Goal: Task Accomplishment & Management: Use online tool/utility

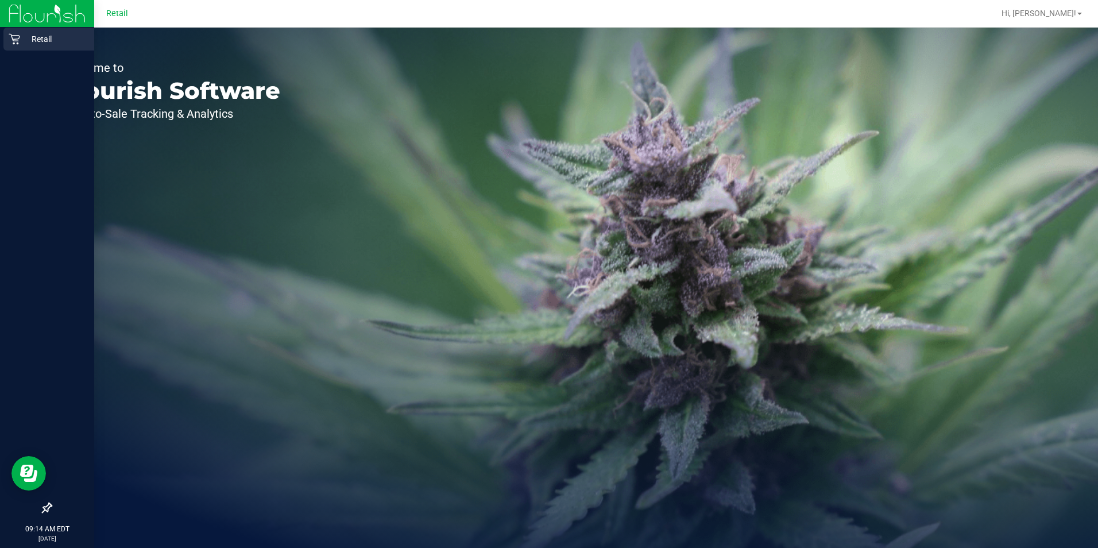
click at [10, 34] on icon at bounding box center [14, 39] width 11 height 11
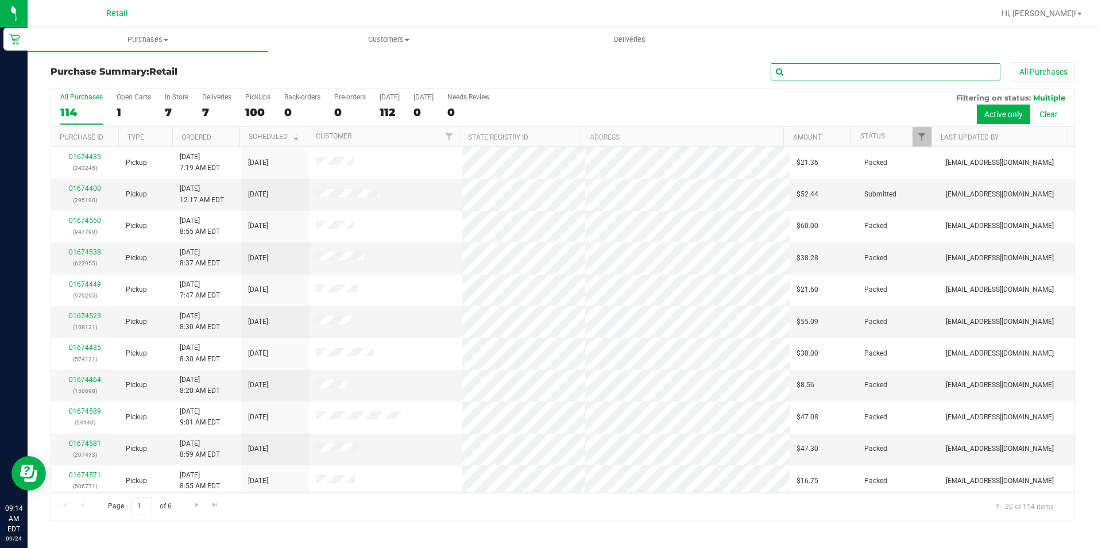
drag, startPoint x: 825, startPoint y: 70, endPoint x: 807, endPoint y: 69, distance: 18.4
click at [825, 70] on input "text" at bounding box center [886, 71] width 230 height 17
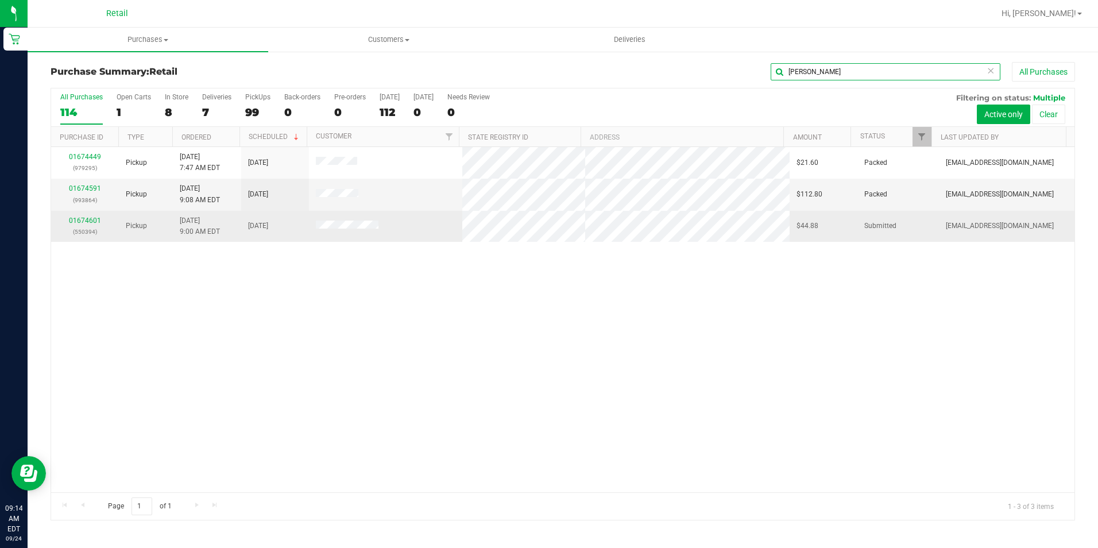
type input "[PERSON_NAME]"
drag, startPoint x: 104, startPoint y: 217, endPoint x: 94, endPoint y: 220, distance: 10.2
click at [96, 220] on div "01674601 (550394)" at bounding box center [85, 226] width 54 height 22
drag, startPoint x: 94, startPoint y: 220, endPoint x: 86, endPoint y: 221, distance: 8.1
click at [86, 221] on link "01674601" at bounding box center [85, 221] width 32 height 8
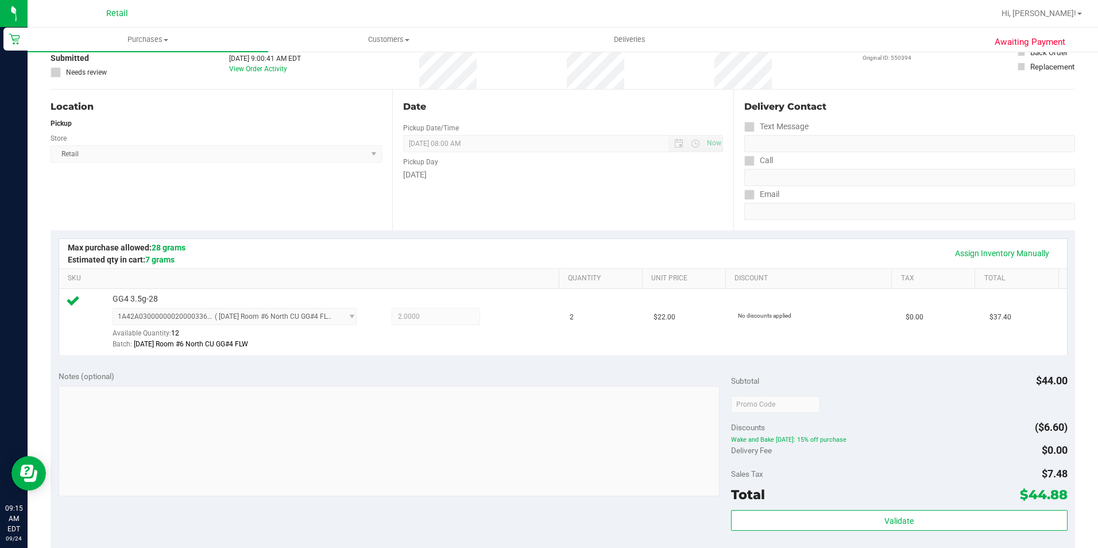
scroll to position [230, 0]
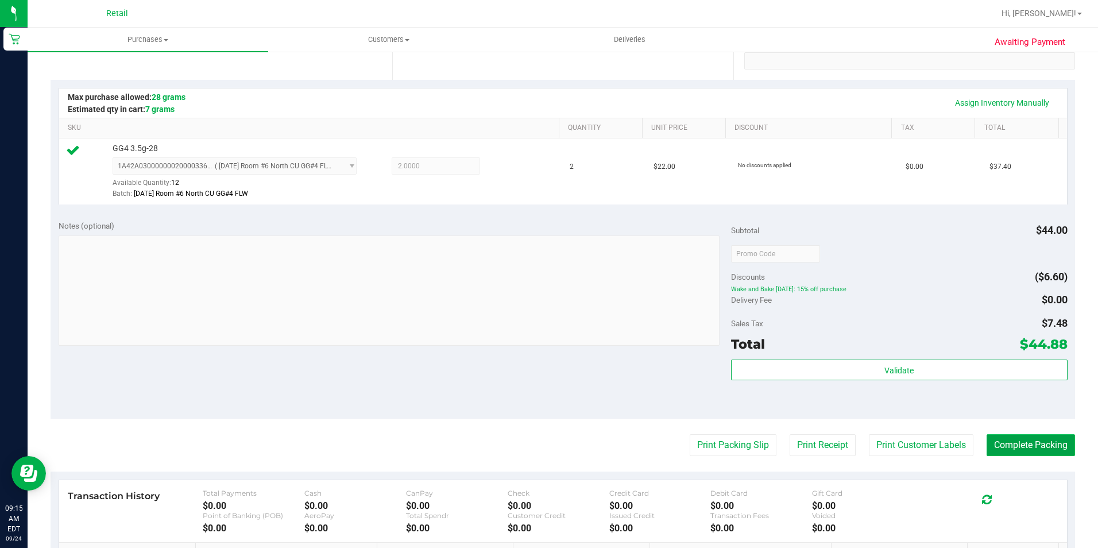
click at [1014, 444] on button "Complete Packing" at bounding box center [1031, 445] width 88 height 22
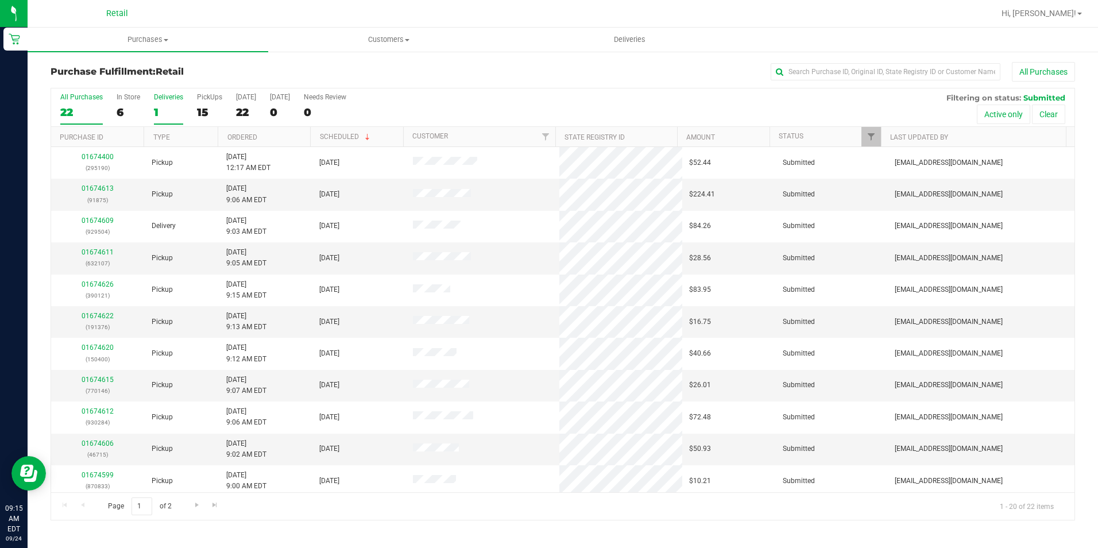
click at [159, 101] on label "Deliveries 1" at bounding box center [168, 109] width 29 height 32
click at [0, 0] on input "Deliveries 1" at bounding box center [0, 0] width 0 height 0
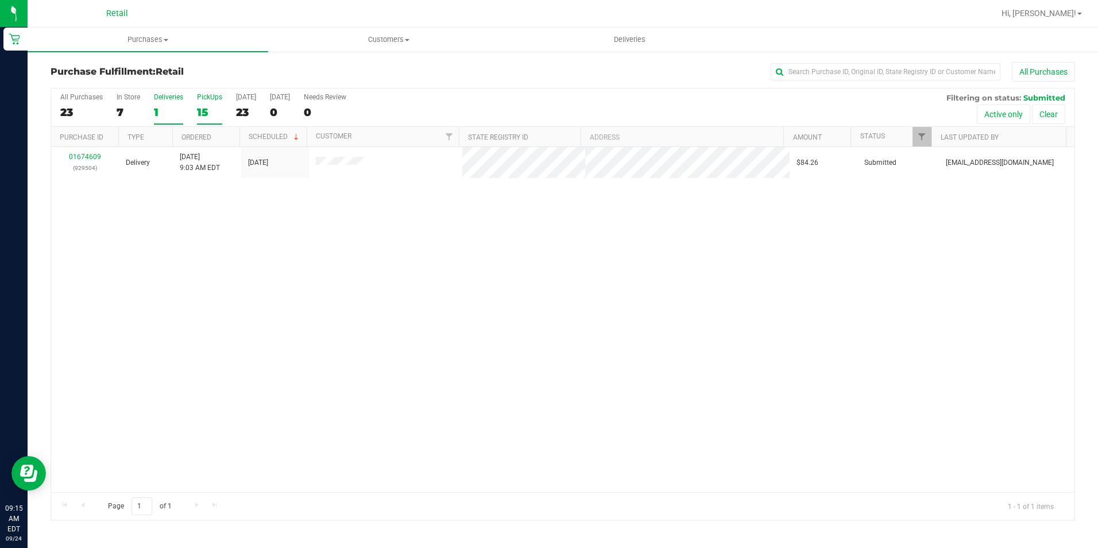
click at [207, 115] on div "15" at bounding box center [209, 112] width 25 height 13
click at [0, 0] on input "PickUps 15" at bounding box center [0, 0] width 0 height 0
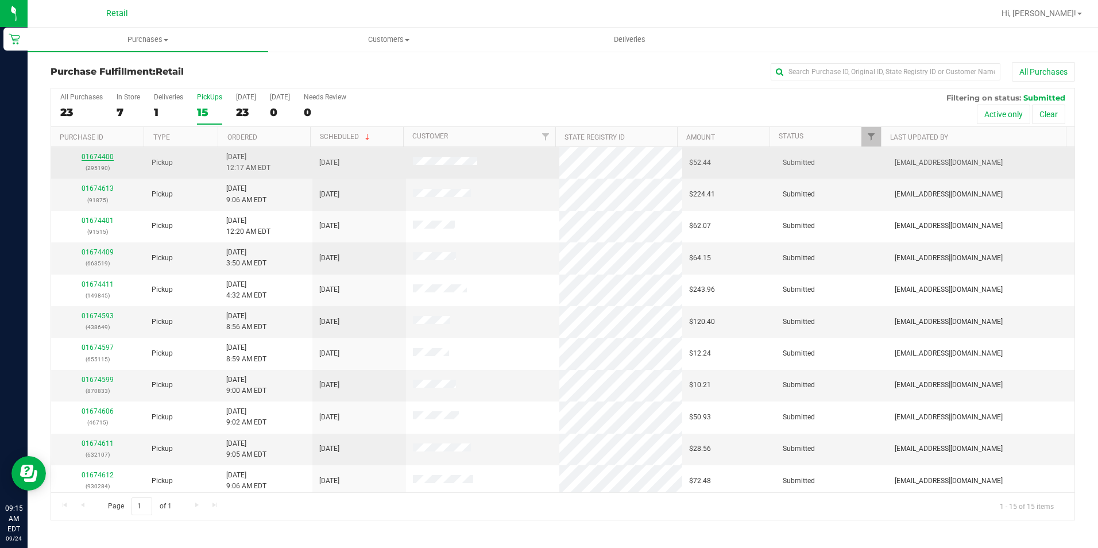
click at [94, 157] on link "01674400" at bounding box center [98, 157] width 32 height 8
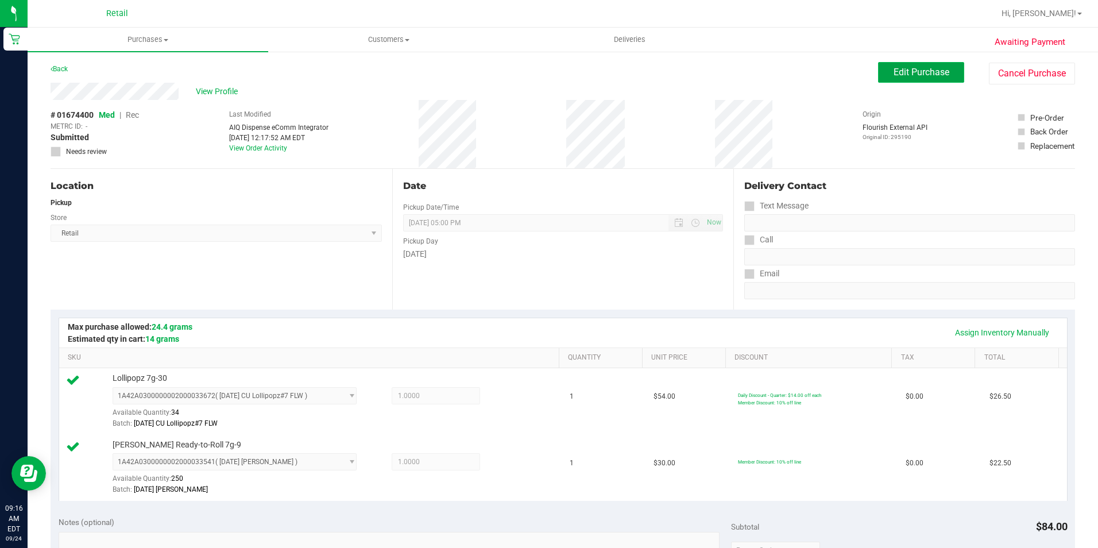
click at [898, 76] on span "Edit Purchase" at bounding box center [922, 72] width 56 height 11
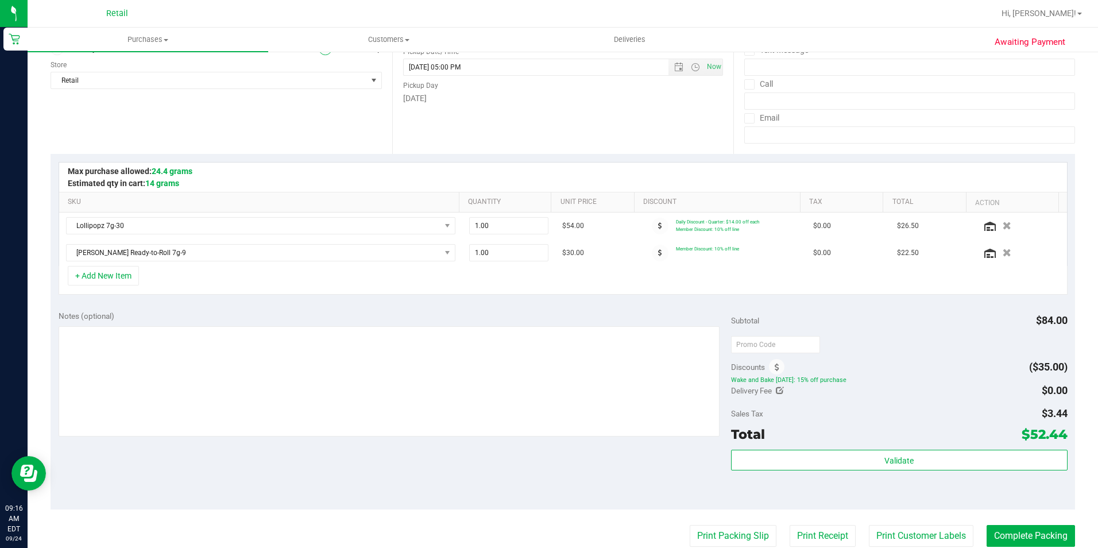
scroll to position [172, 0]
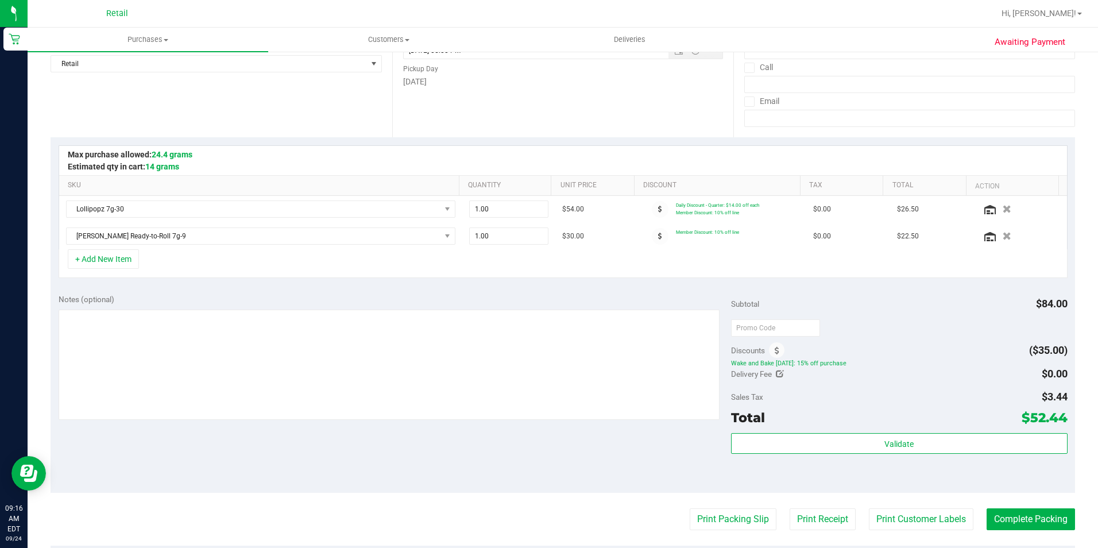
click at [760, 350] on span "Discounts" at bounding box center [748, 350] width 34 height 21
click at [763, 349] on div "Discounts" at bounding box center [758, 350] width 54 height 21
click at [769, 349] on span at bounding box center [777, 350] width 16 height 16
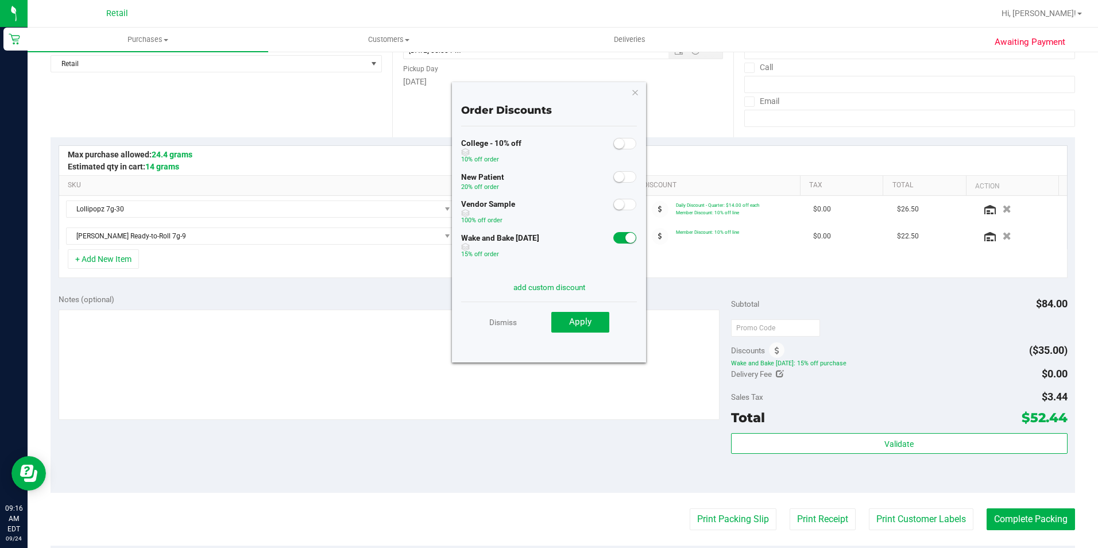
click at [626, 241] on small at bounding box center [631, 238] width 10 height 10
click at [565, 316] on button "Apply" at bounding box center [580, 322] width 58 height 21
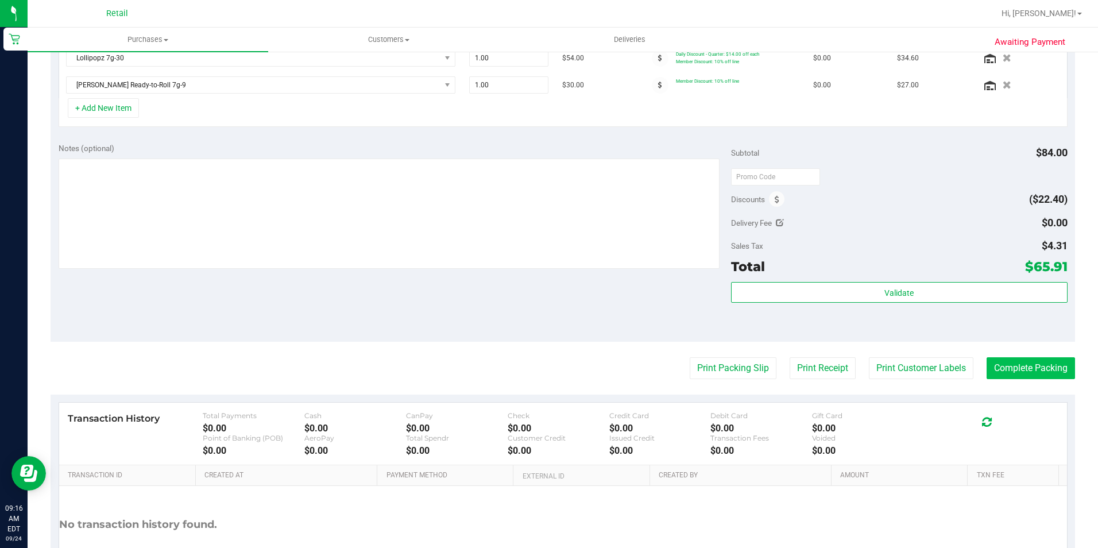
scroll to position [345, 0]
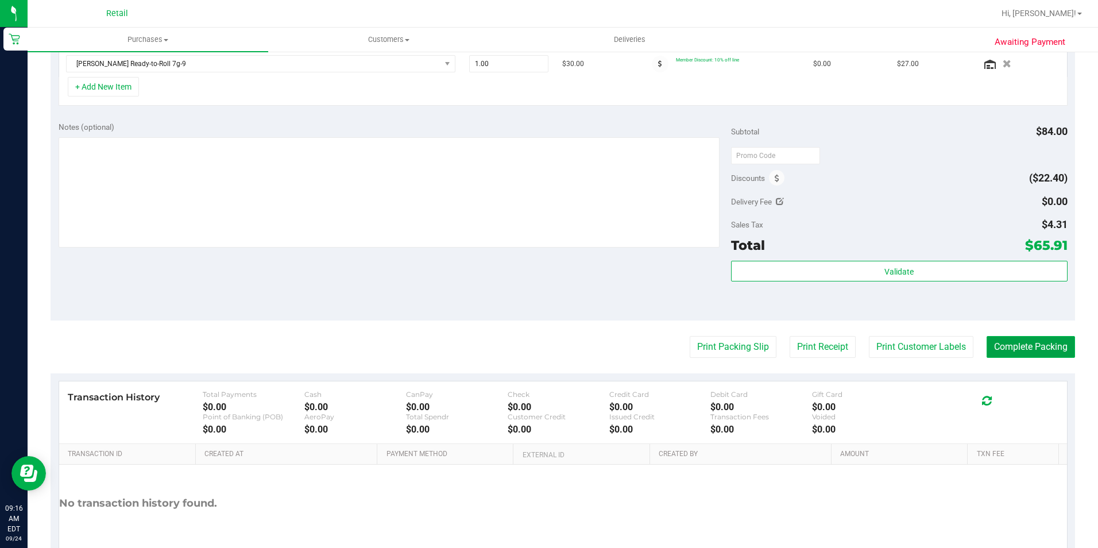
click at [1012, 357] on button "Complete Packing" at bounding box center [1031, 347] width 88 height 22
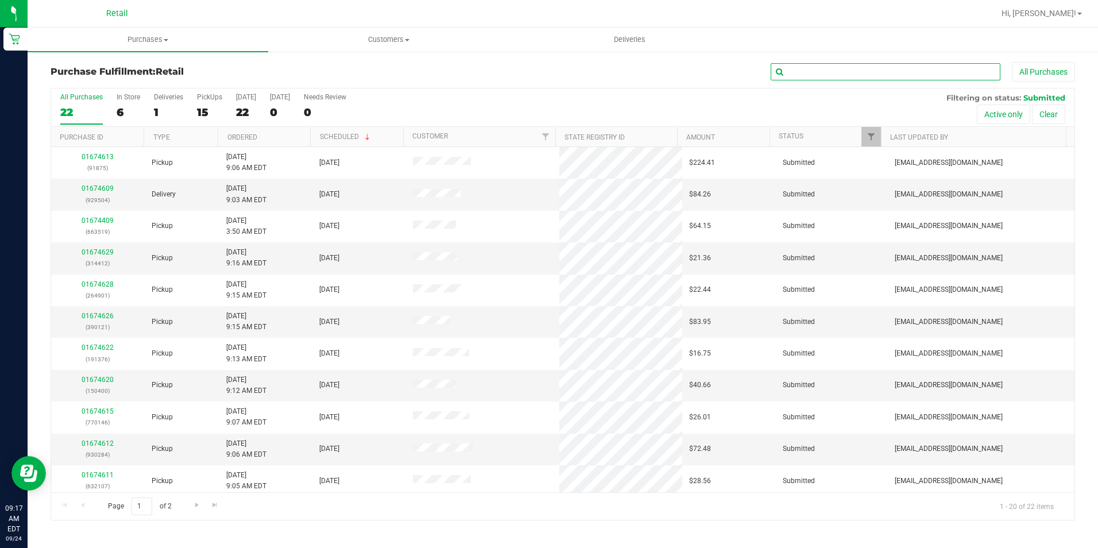
click at [801, 68] on input "text" at bounding box center [886, 71] width 230 height 17
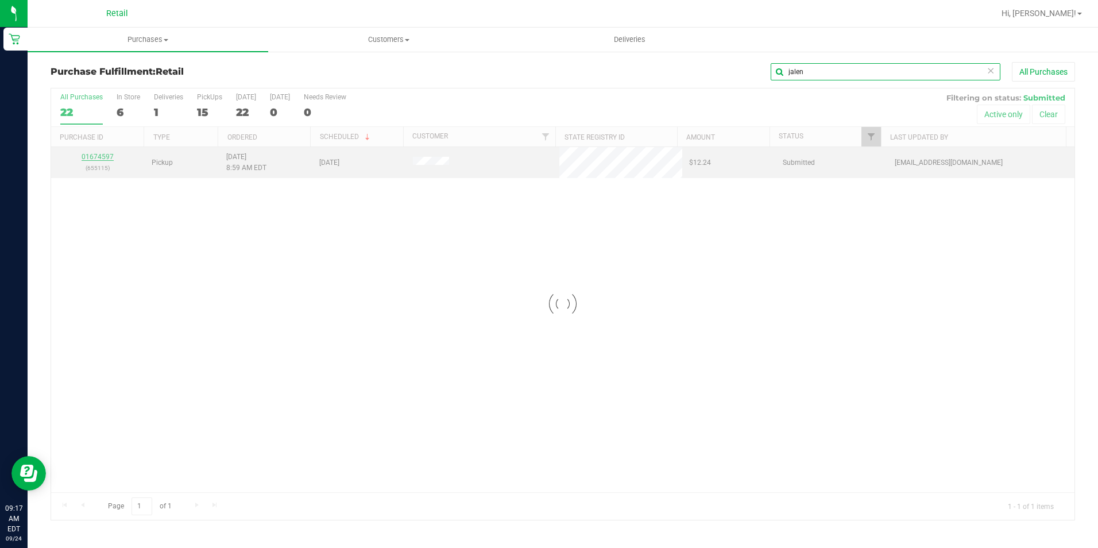
type input "jalen"
click at [94, 159] on div at bounding box center [563, 303] width 1024 height 431
click at [94, 159] on link "01674597" at bounding box center [98, 157] width 32 height 8
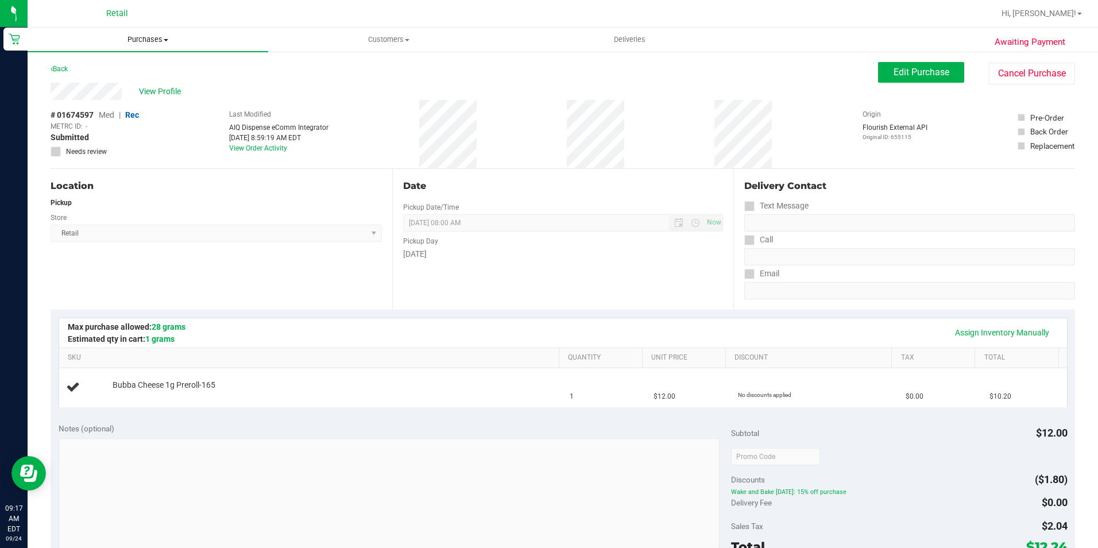
click at [141, 40] on span "Purchases" at bounding box center [148, 39] width 241 height 10
click at [80, 80] on span "Fulfillment" at bounding box center [63, 83] width 71 height 10
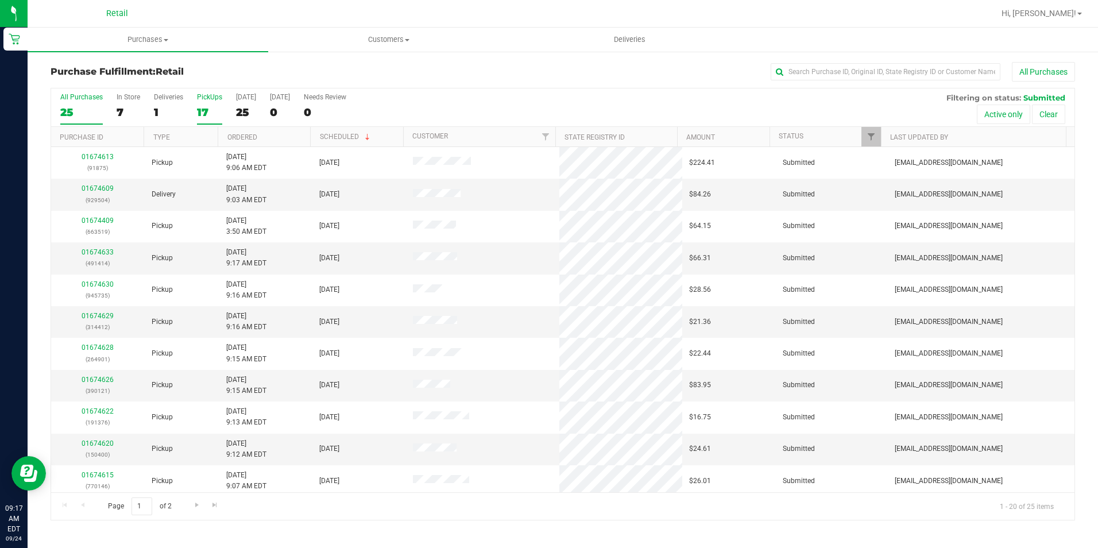
click at [206, 106] on div "17" at bounding box center [209, 112] width 25 height 13
click at [0, 0] on input "PickUps 17" at bounding box center [0, 0] width 0 height 0
click at [242, 102] on label "[DATE] 25" at bounding box center [246, 109] width 20 height 32
click at [0, 0] on input "[DATE] 25" at bounding box center [0, 0] width 0 height 0
click at [203, 106] on div "18" at bounding box center [209, 112] width 25 height 13
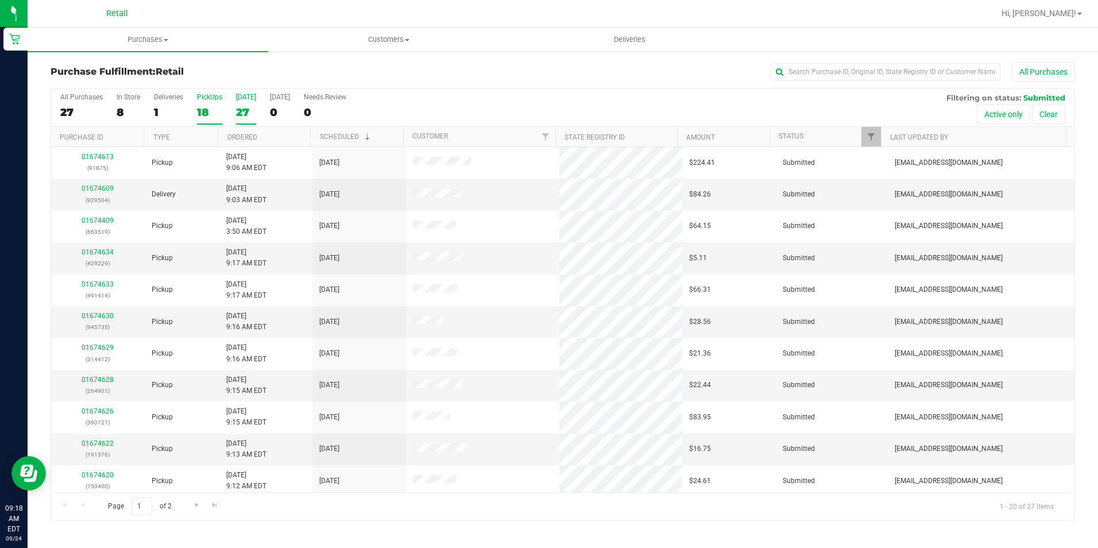
click at [0, 0] on input "PickUps 18" at bounding box center [0, 0] width 0 height 0
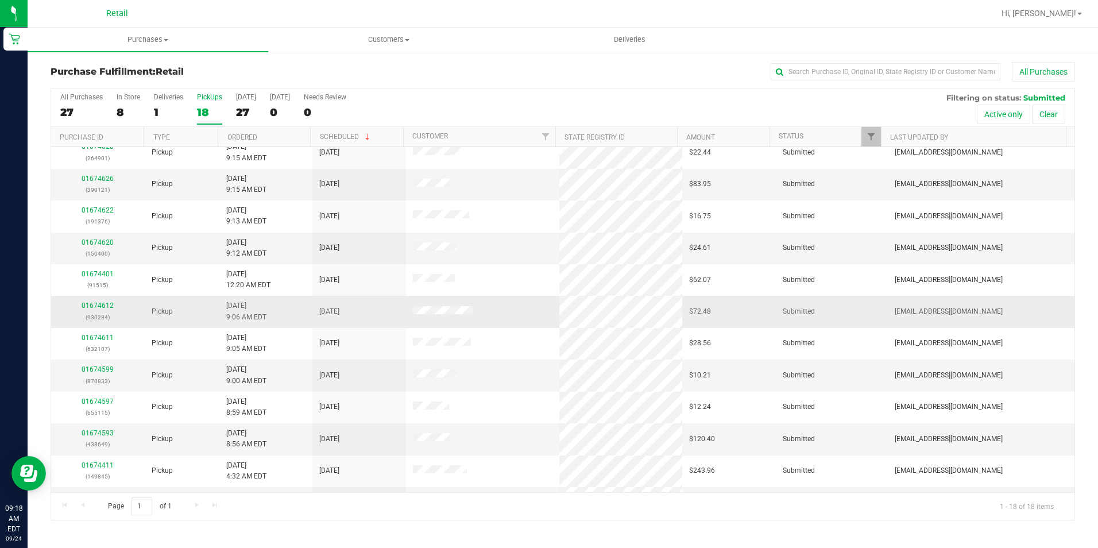
scroll to position [227, 0]
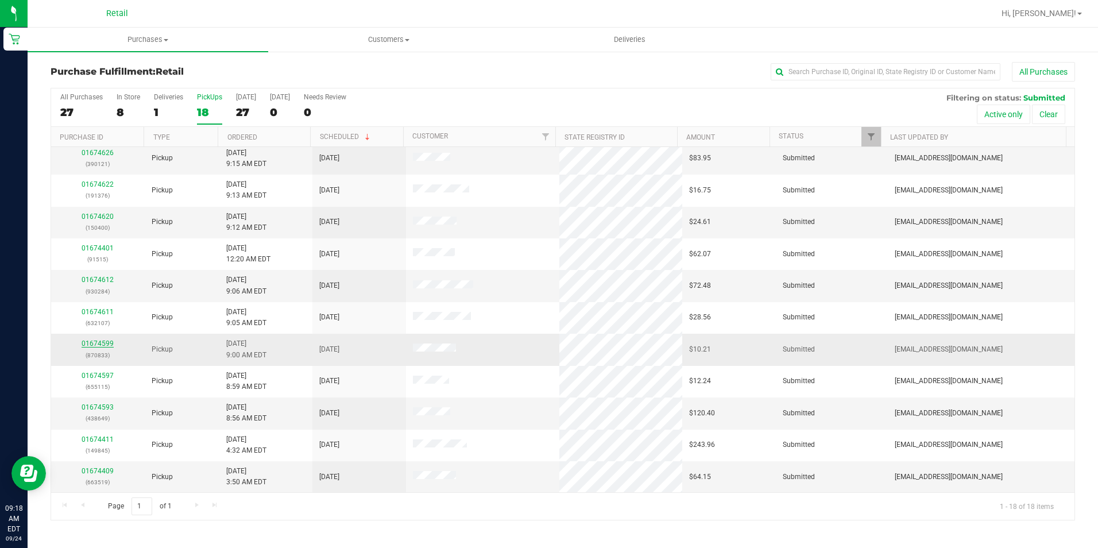
click at [94, 342] on link "01674599" at bounding box center [98, 344] width 32 height 8
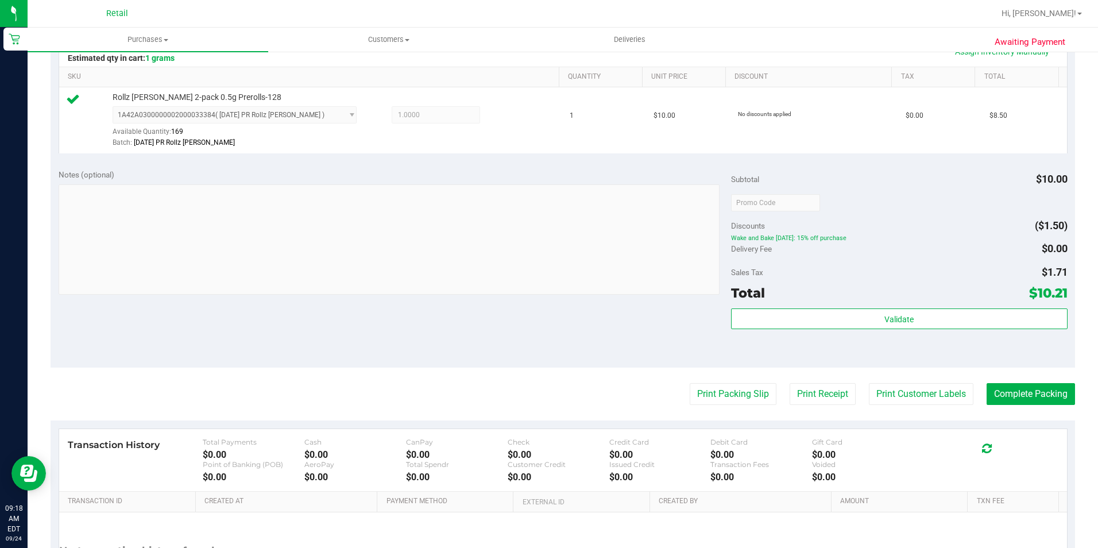
scroll to position [287, 0]
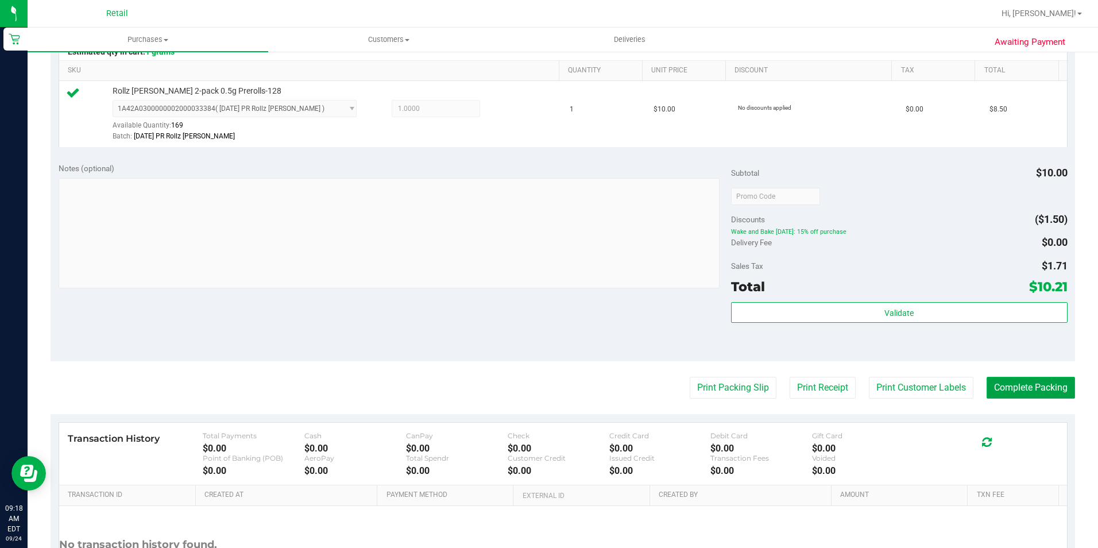
click at [1005, 383] on button "Complete Packing" at bounding box center [1031, 388] width 88 height 22
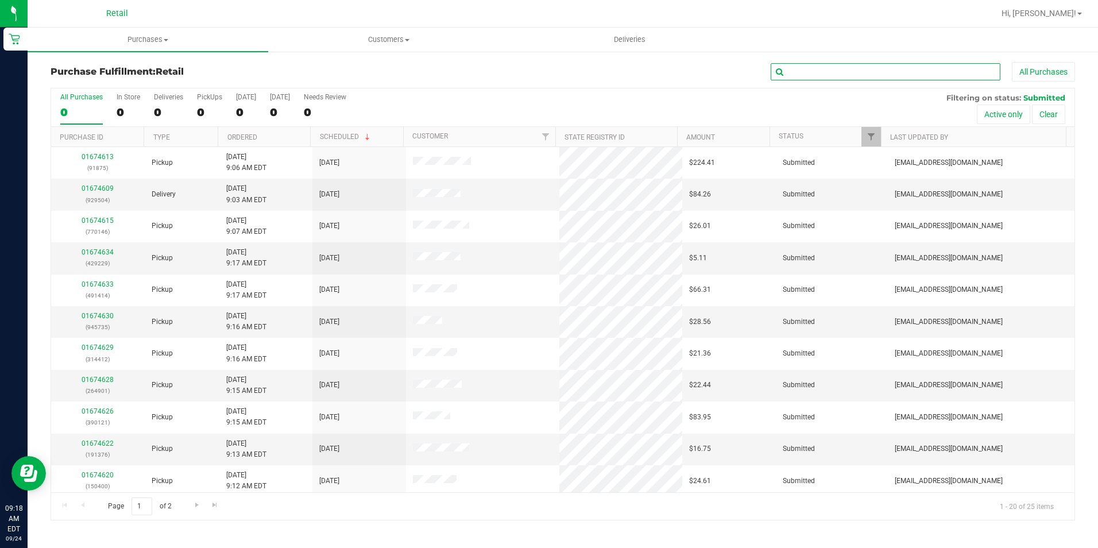
click at [848, 70] on input "text" at bounding box center [886, 71] width 230 height 17
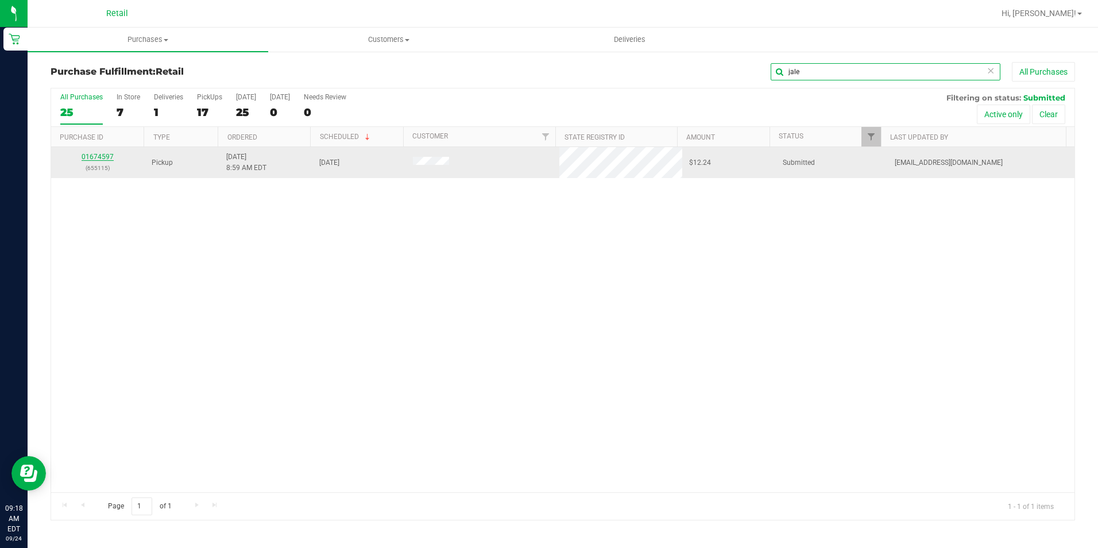
type input "jale"
click at [93, 158] on link "01674597" at bounding box center [98, 157] width 32 height 8
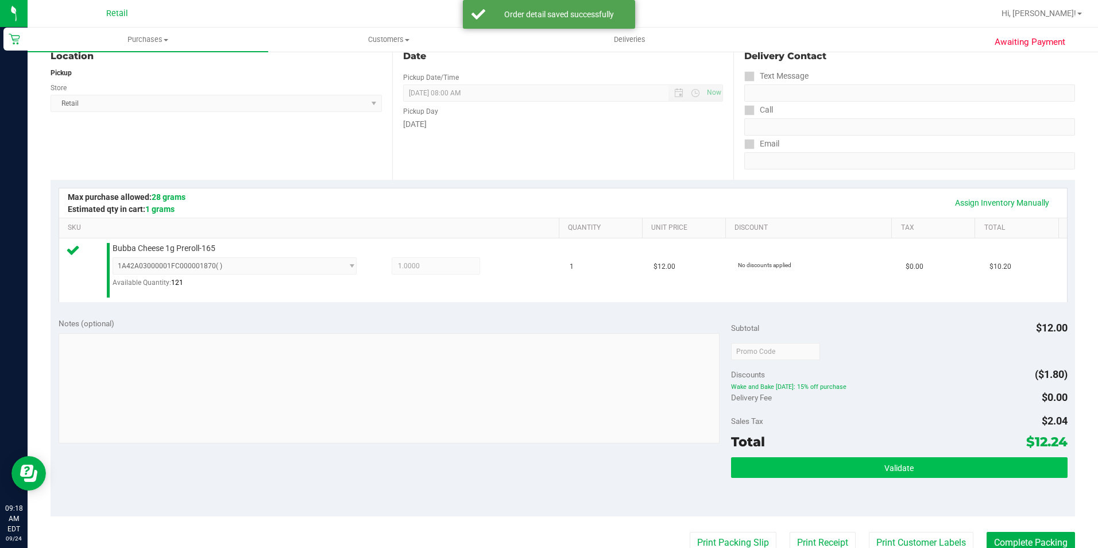
scroll to position [172, 0]
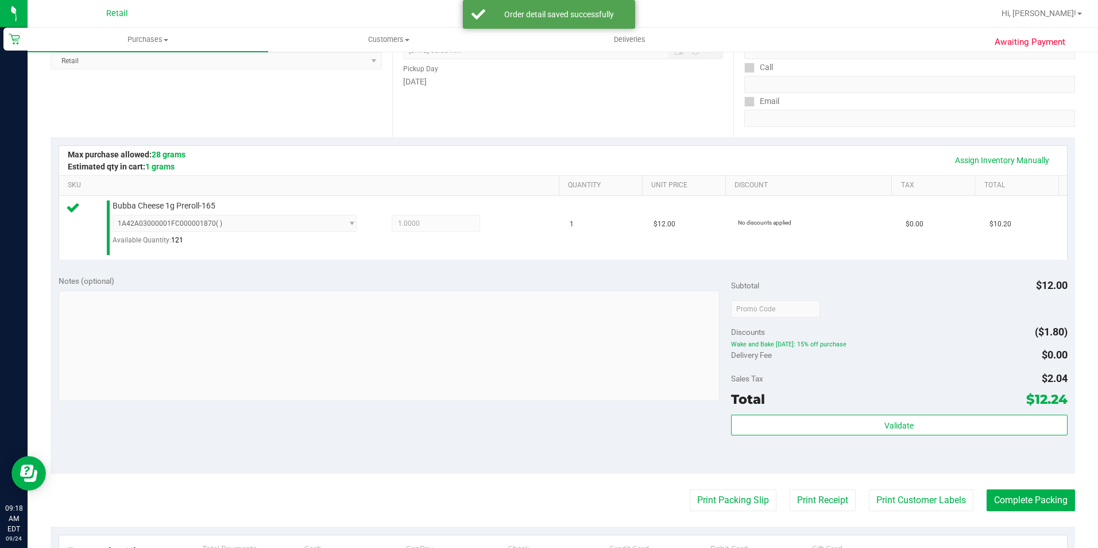
click at [1058, 513] on purchase-details "Back Edit Purchase Cancel Purchase View Profile # 01674597 Med | Rec METRC ID: …" at bounding box center [563, 316] width 1025 height 852
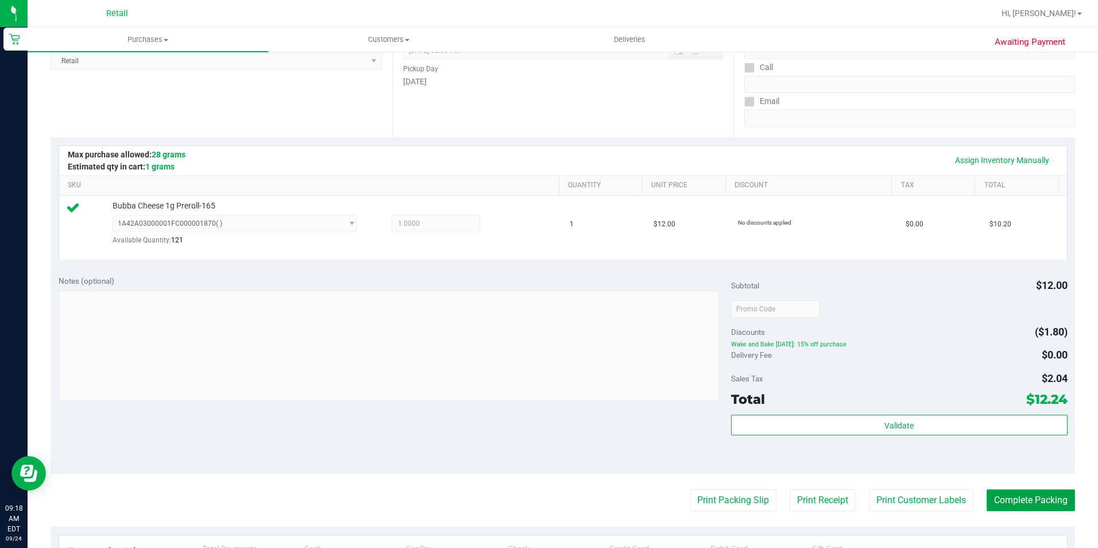
click at [1057, 511] on button "Complete Packing" at bounding box center [1031, 500] width 88 height 22
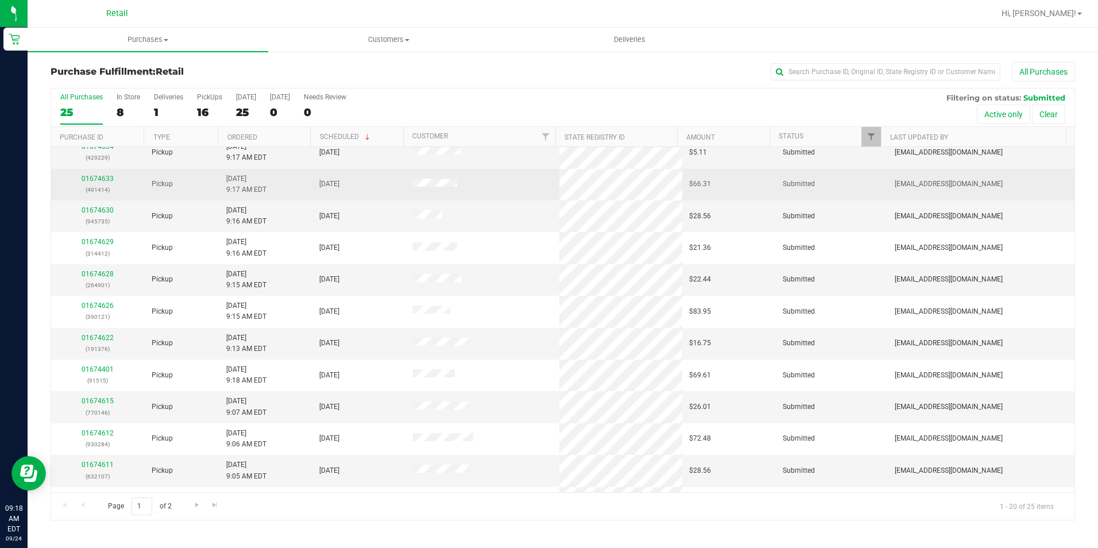
scroll to position [115, 0]
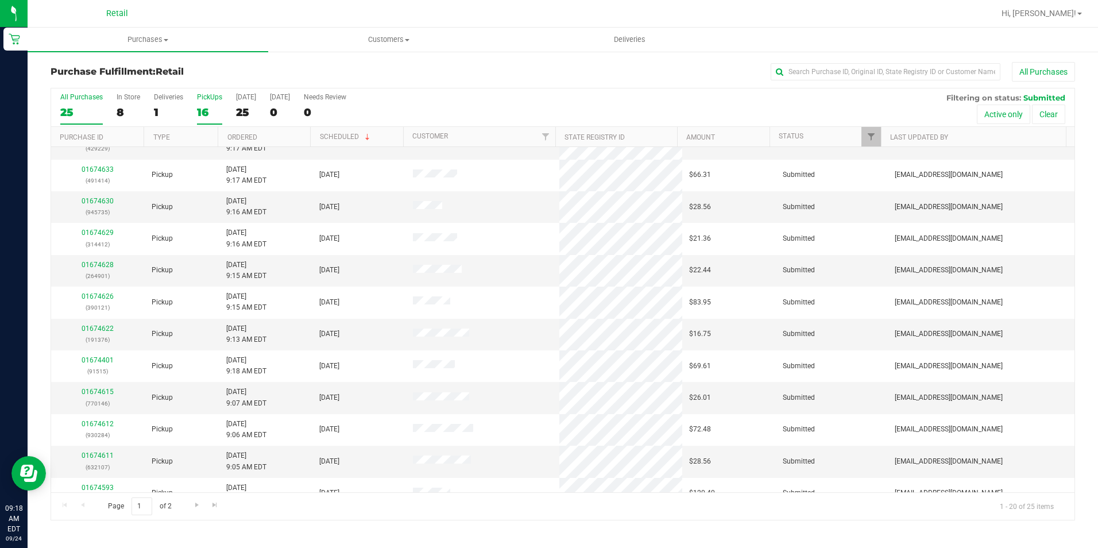
click at [211, 119] on label "PickUps 16" at bounding box center [209, 109] width 25 height 32
click at [0, 0] on input "PickUps 16" at bounding box center [0, 0] width 0 height 0
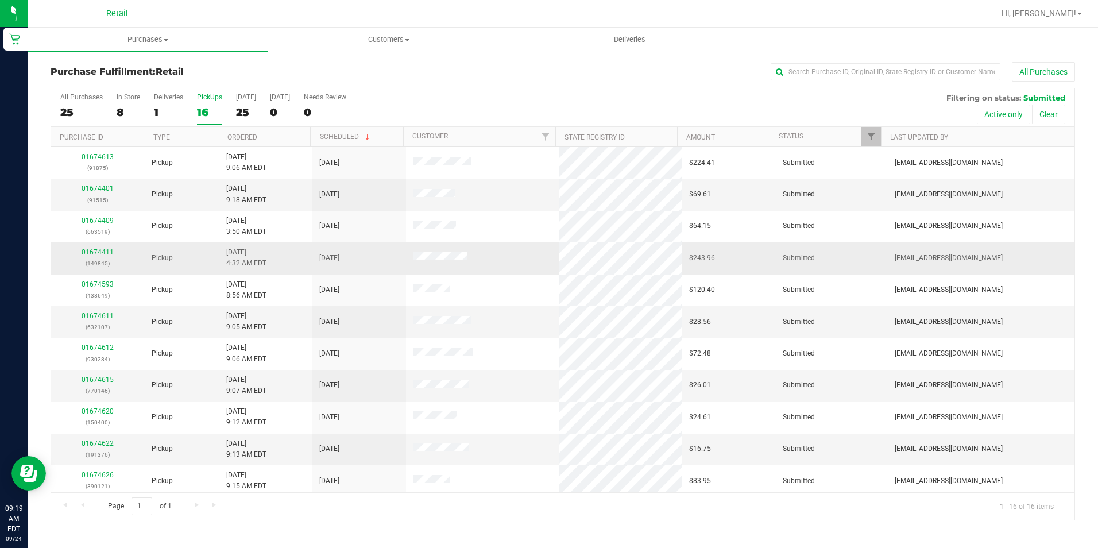
click at [103, 257] on div "01674411 (149845)" at bounding box center [98, 258] width 80 height 22
click at [104, 253] on link "01674411" at bounding box center [98, 252] width 32 height 8
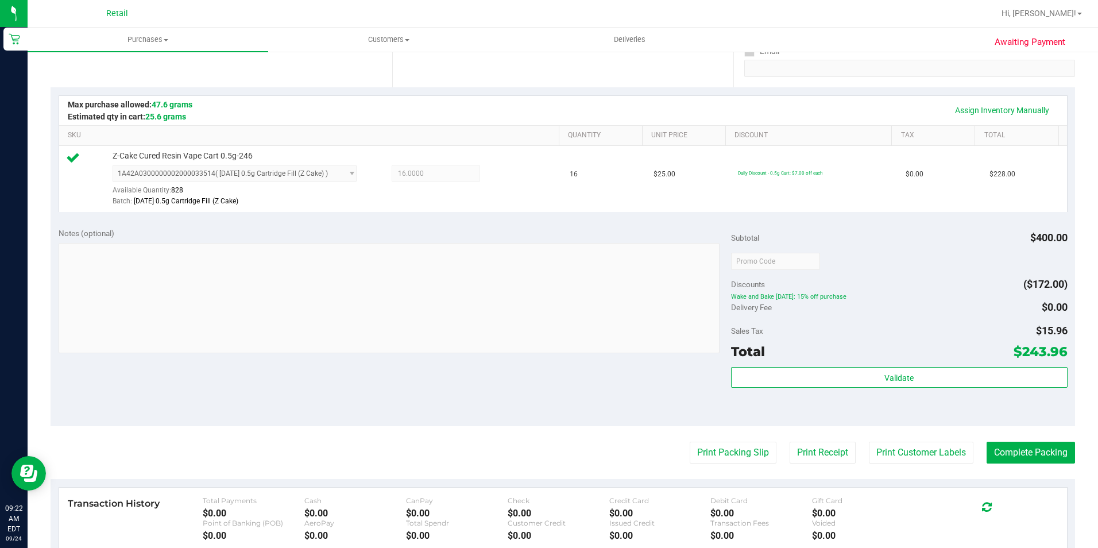
scroll to position [230, 0]
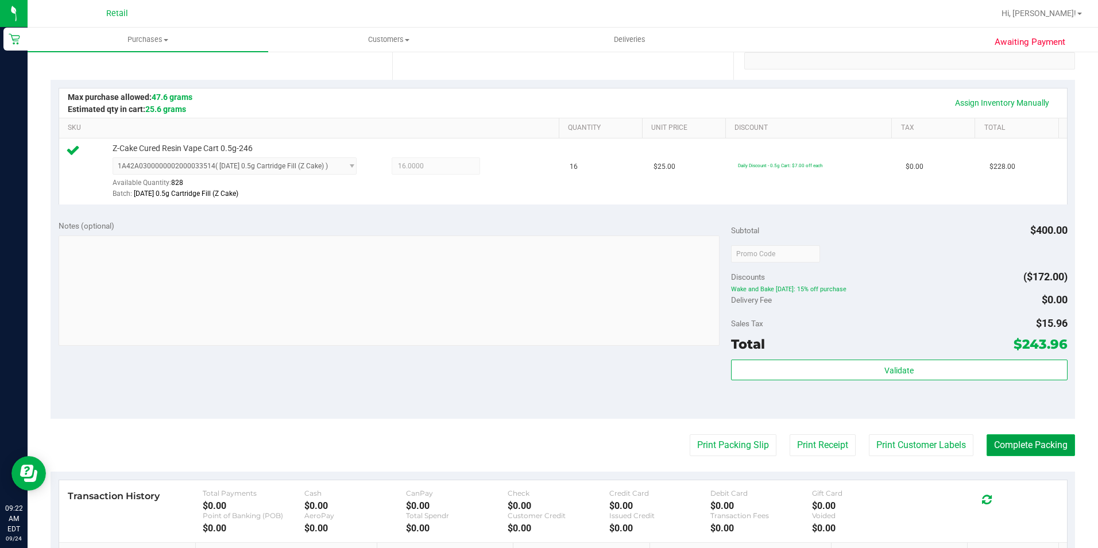
click at [1011, 442] on button "Complete Packing" at bounding box center [1031, 445] width 88 height 22
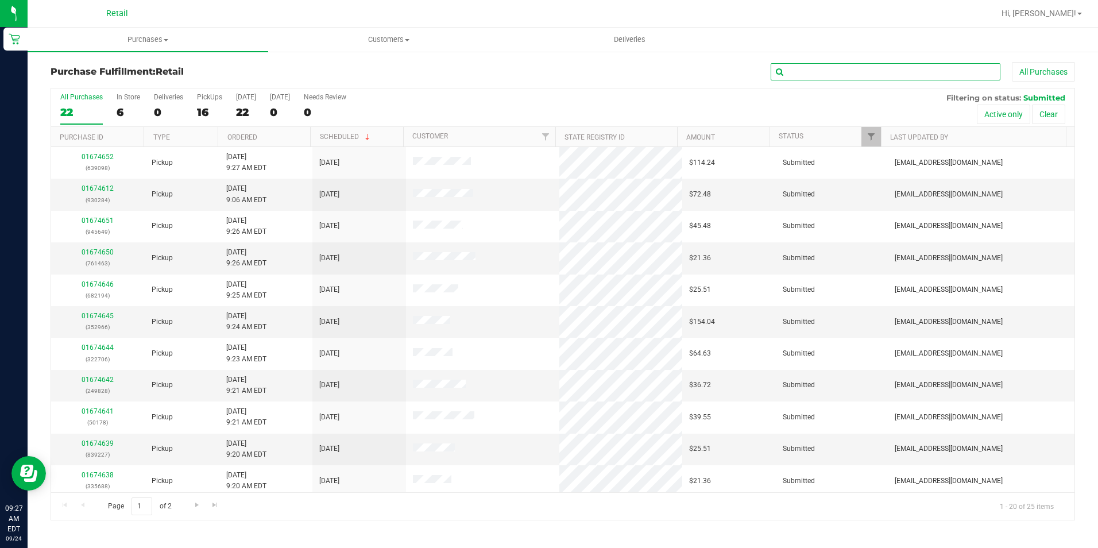
click at [913, 70] on input "text" at bounding box center [886, 71] width 230 height 17
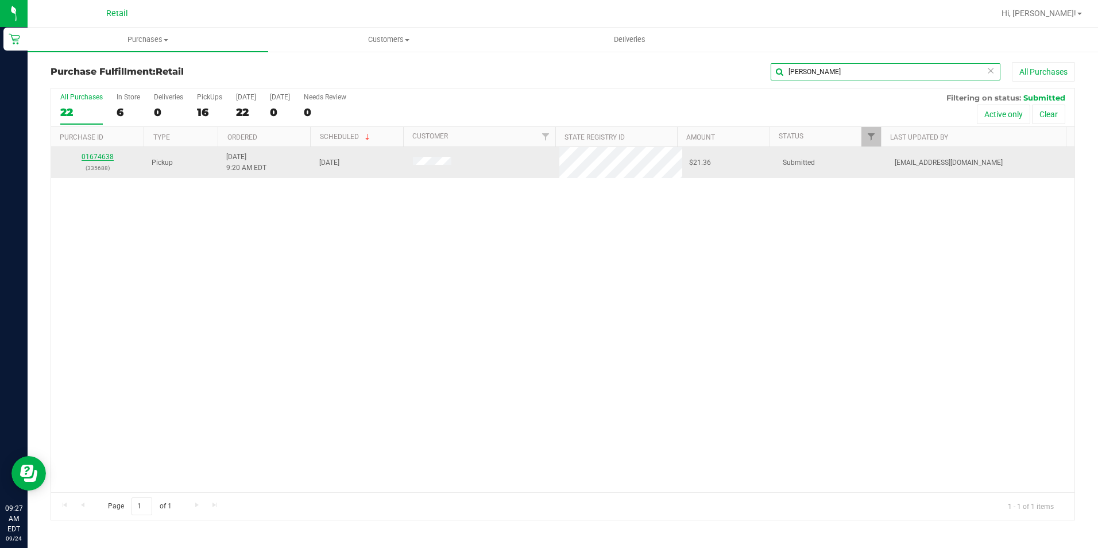
type input "[PERSON_NAME]"
click at [97, 156] on link "01674638" at bounding box center [98, 157] width 32 height 8
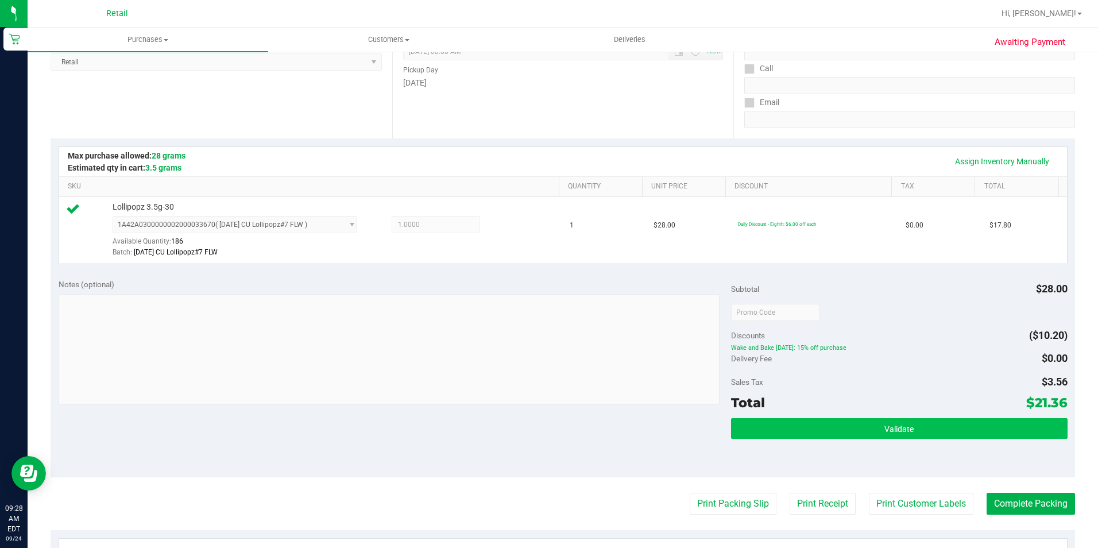
scroll to position [172, 0]
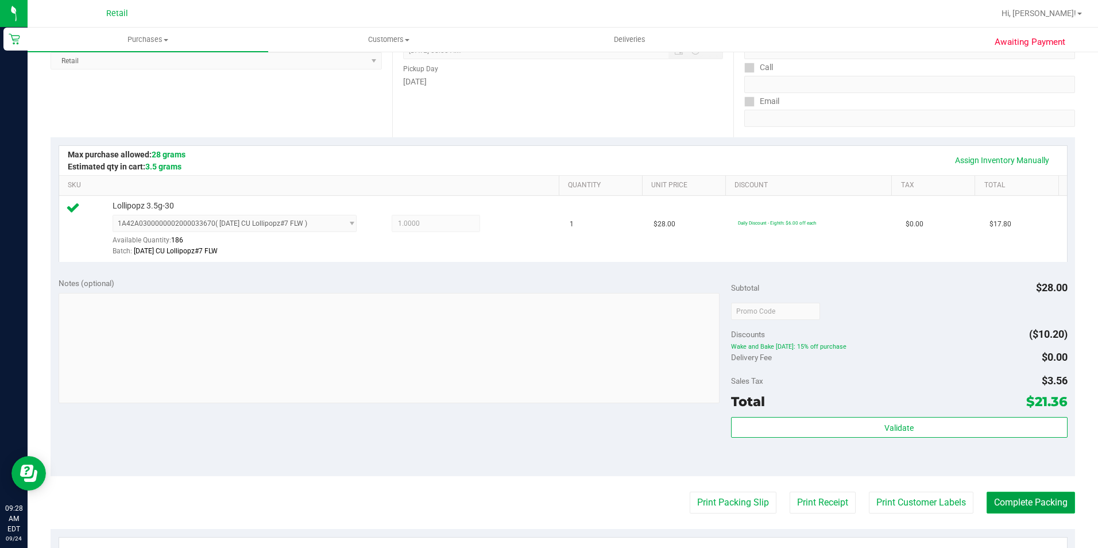
click at [1000, 503] on button "Complete Packing" at bounding box center [1031, 503] width 88 height 22
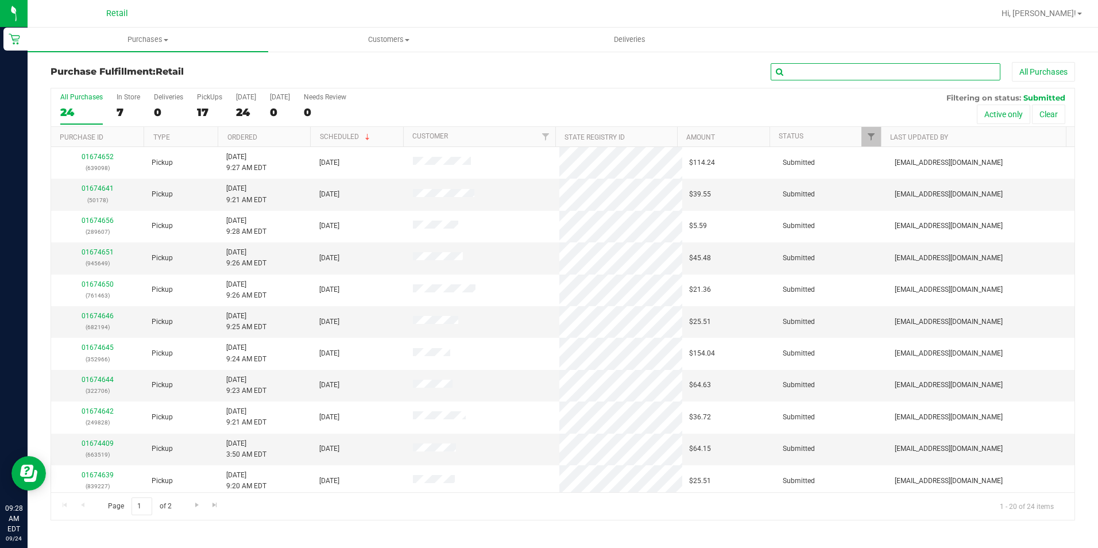
click at [796, 68] on input "text" at bounding box center [886, 71] width 230 height 17
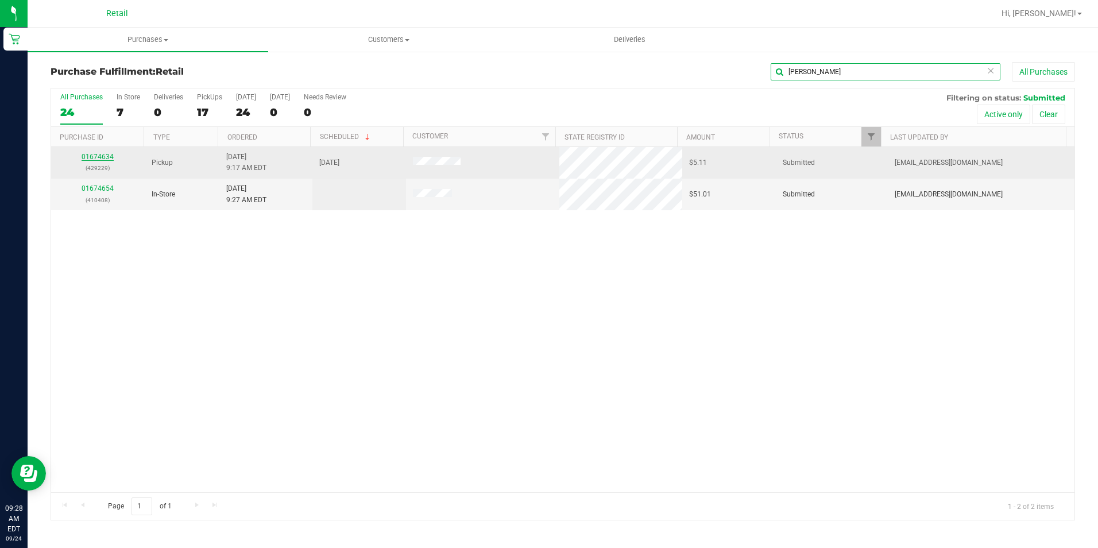
type input "[PERSON_NAME]"
click at [93, 155] on link "01674634" at bounding box center [98, 157] width 32 height 8
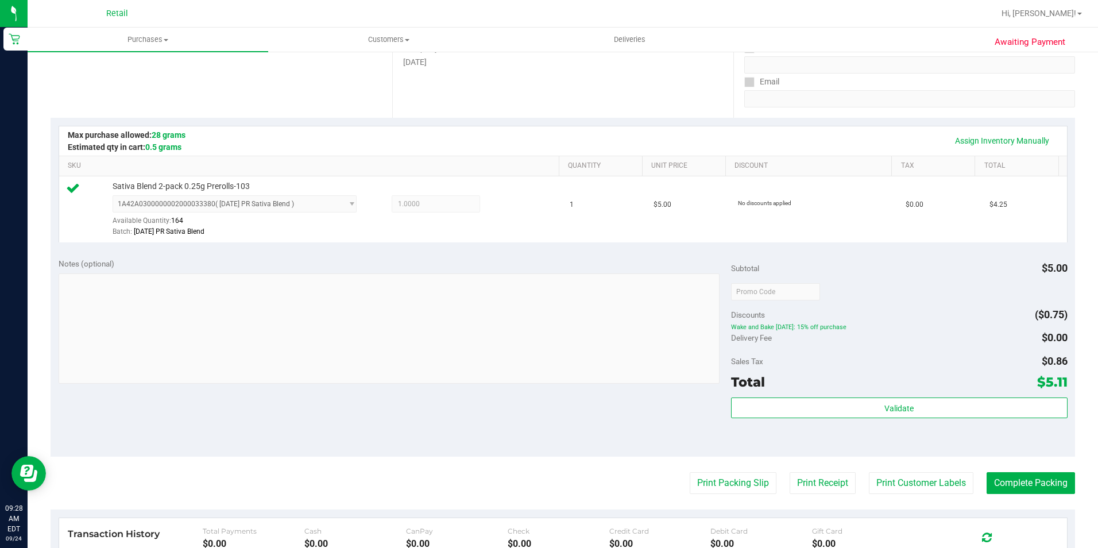
scroll to position [253, 0]
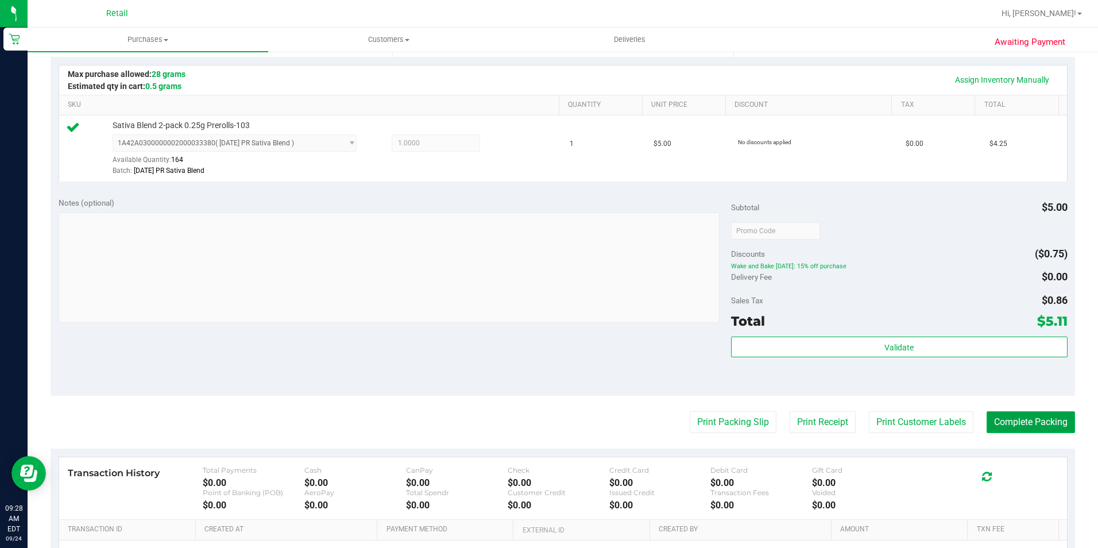
click at [1032, 430] on button "Complete Packing" at bounding box center [1031, 422] width 88 height 22
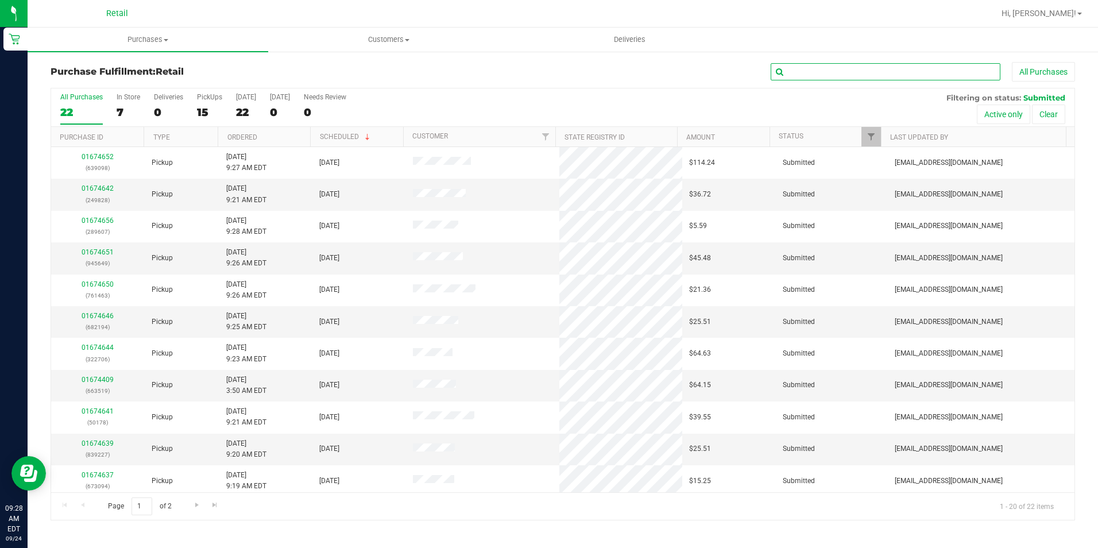
click at [800, 67] on input "text" at bounding box center [886, 71] width 230 height 17
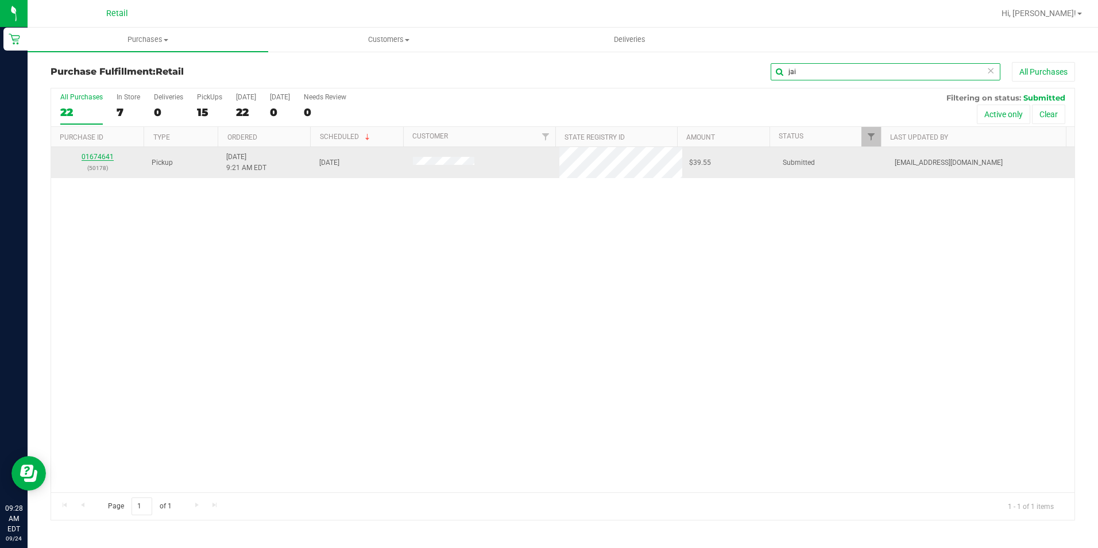
type input "jai"
click at [104, 160] on link "01674641" at bounding box center [98, 157] width 32 height 8
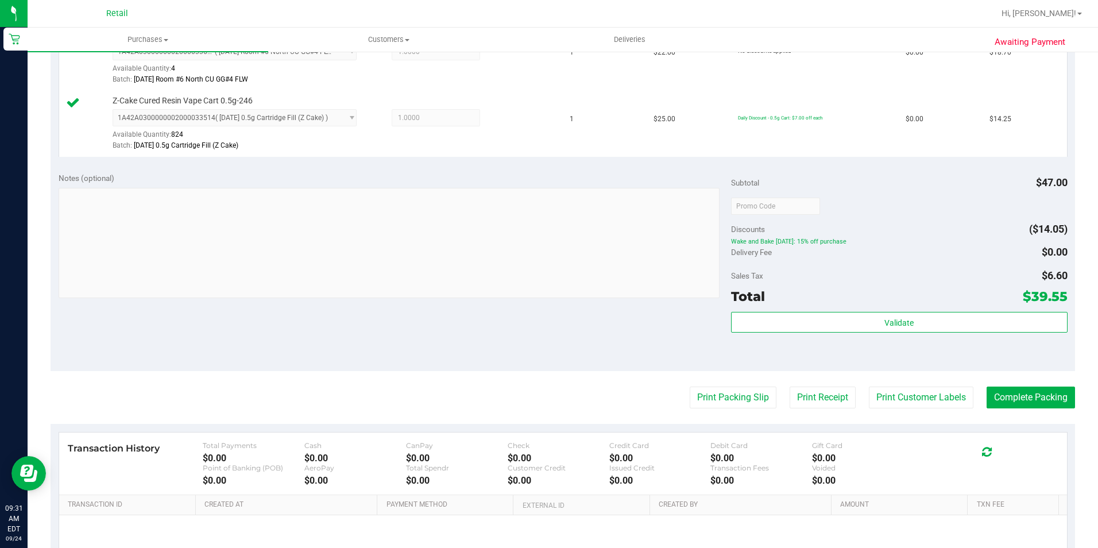
scroll to position [345, 0]
click at [1037, 394] on button "Complete Packing" at bounding box center [1031, 397] width 88 height 22
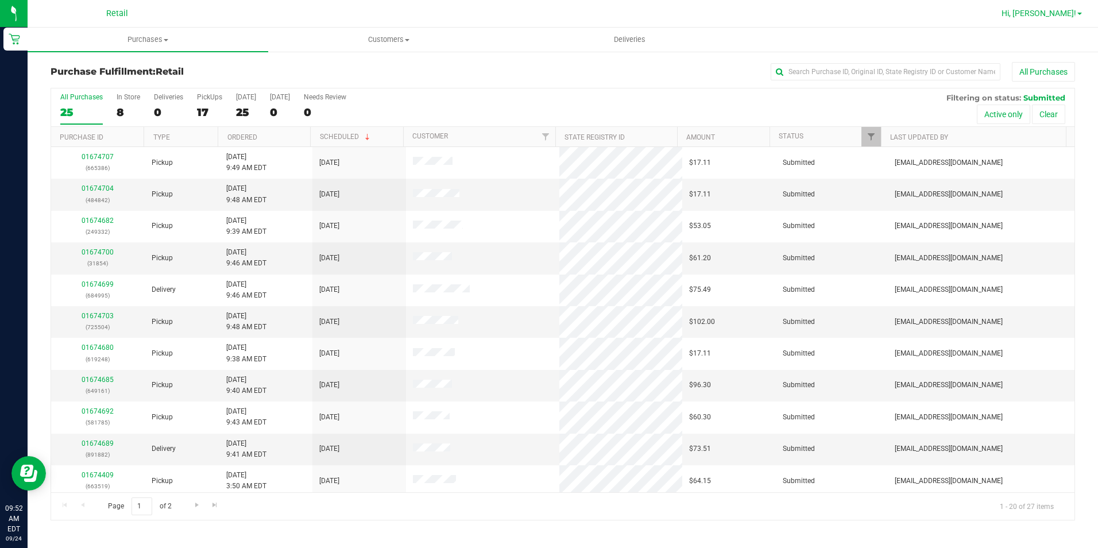
click at [1052, 12] on span "Hi, [PERSON_NAME]!" at bounding box center [1039, 13] width 75 height 9
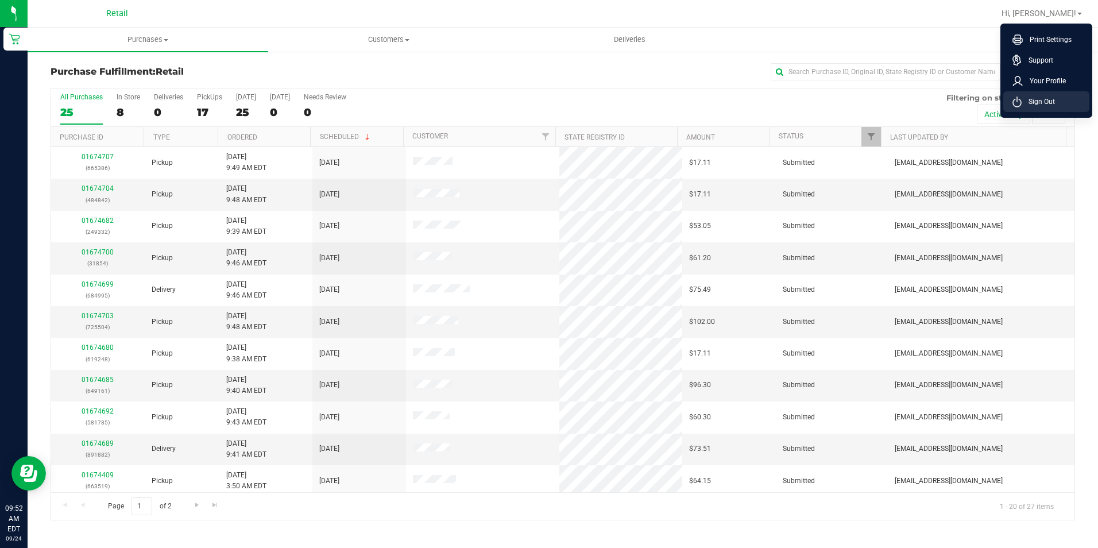
click at [1010, 107] on li "Sign Out" at bounding box center [1047, 101] width 86 height 21
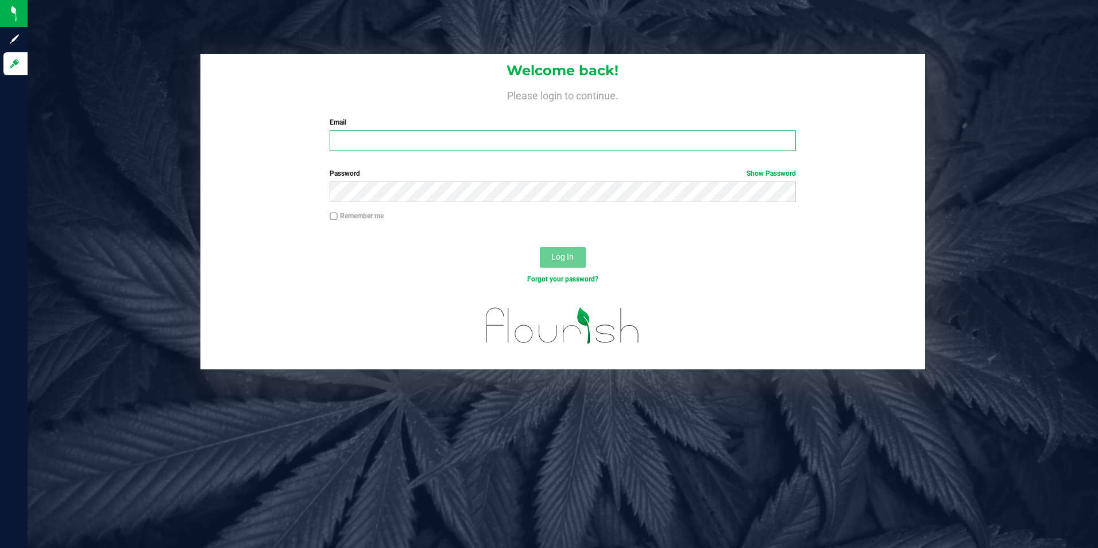
type input "[EMAIL_ADDRESS][DOMAIN_NAME]"
